Goal: Information Seeking & Learning: Learn about a topic

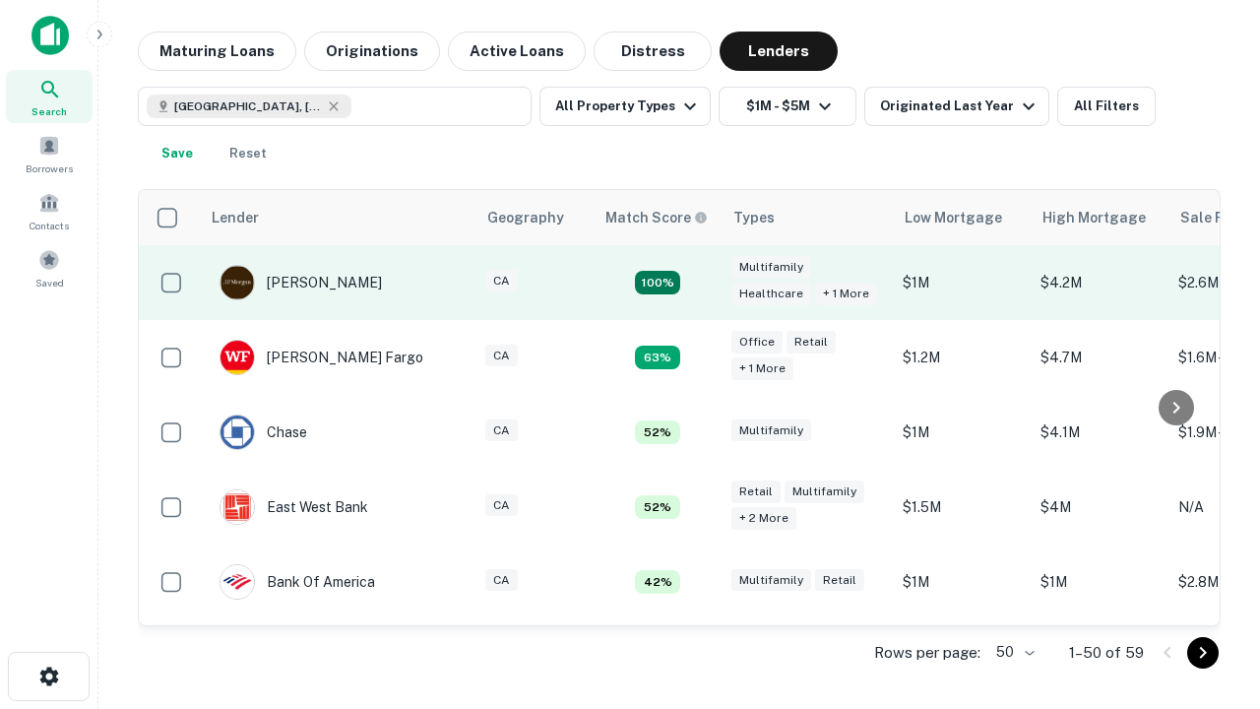
click at [699, 283] on td "100%" at bounding box center [658, 282] width 128 height 75
